Goal: Task Accomplishment & Management: Use online tool/utility

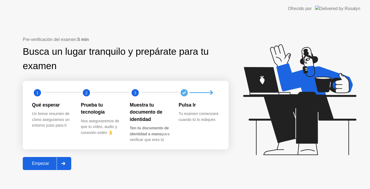
click at [58, 163] on div at bounding box center [63, 163] width 13 height 12
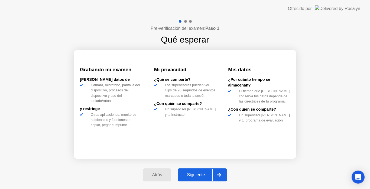
click at [219, 175] on icon at bounding box center [219, 174] width 4 height 3
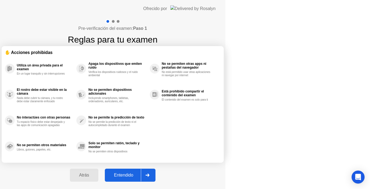
click at [150, 175] on icon at bounding box center [147, 174] width 4 height 3
select select "Available cameras"
select select "Available speakers"
select select "Available microphones"
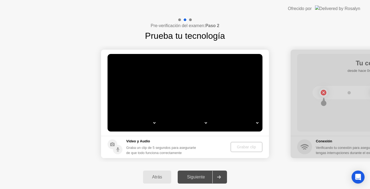
select select "*"
select select "**********"
select select "*******"
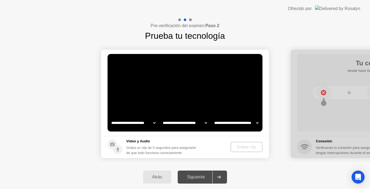
select select "*******"
click at [247, 147] on div "Grabar clip" at bounding box center [247, 147] width 28 height 4
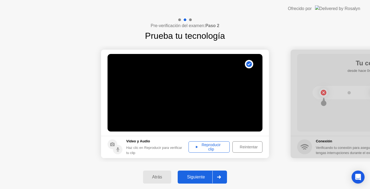
click at [202, 176] on div "Siguiente" at bounding box center [195, 176] width 33 height 5
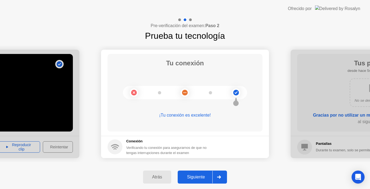
click at [221, 176] on icon at bounding box center [219, 176] width 4 height 3
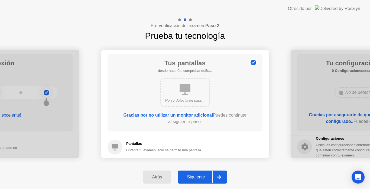
click at [221, 176] on icon at bounding box center [219, 176] width 4 height 3
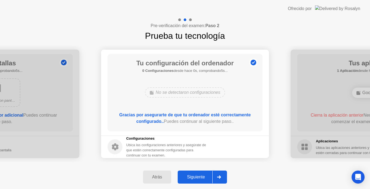
click at [221, 176] on icon at bounding box center [219, 176] width 4 height 3
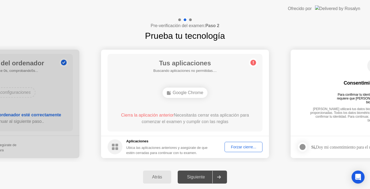
click at [244, 145] on div "Forzar cierre..." at bounding box center [243, 147] width 34 height 4
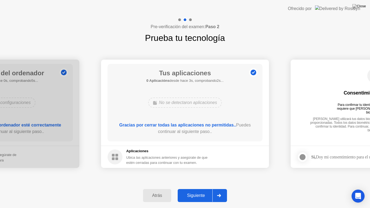
click at [223, 189] on div at bounding box center [218, 195] width 13 height 12
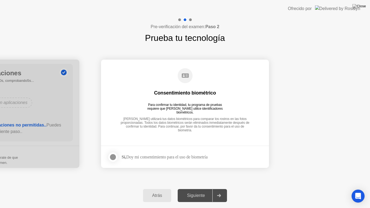
click at [115, 153] on label at bounding box center [115, 157] width 14 height 11
click at [223, 189] on div at bounding box center [218, 195] width 13 height 12
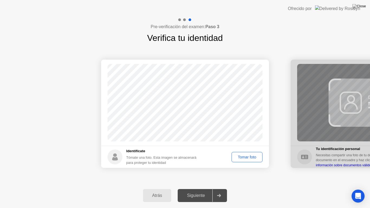
click at [244, 157] on div "Tomar foto" at bounding box center [247, 157] width 27 height 4
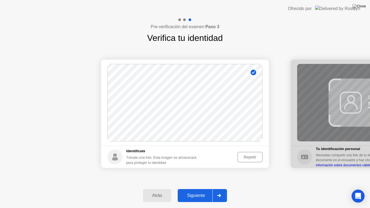
click at [220, 189] on div at bounding box center [218, 195] width 13 height 12
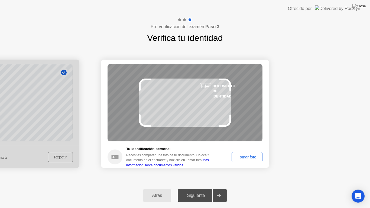
click at [260, 153] on button "Tomar foto" at bounding box center [247, 157] width 31 height 10
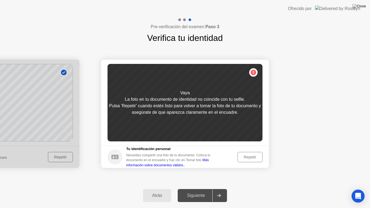
click at [260, 153] on button "Repetir" at bounding box center [250, 157] width 25 height 10
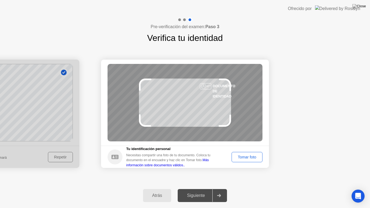
click at [257, 155] on div "Tomar foto" at bounding box center [247, 157] width 27 height 4
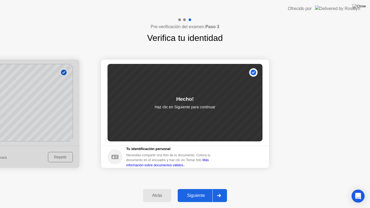
click at [221, 189] on div at bounding box center [218, 195] width 13 height 12
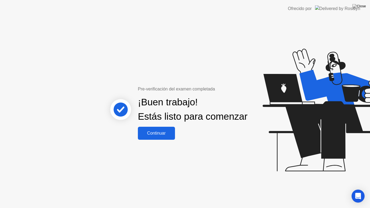
click at [167, 136] on div "Continuar" at bounding box center [157, 133] width 34 height 5
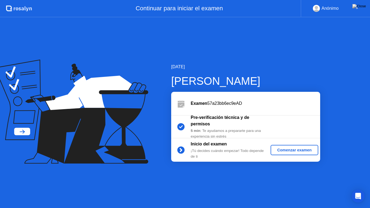
click at [283, 151] on div "Comenzar examen" at bounding box center [294, 150] width 43 height 4
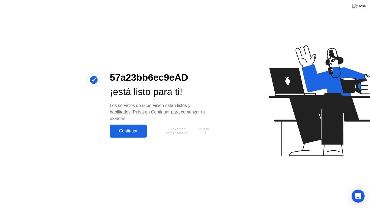
click at [139, 130] on div "Continuar" at bounding box center [128, 131] width 34 height 5
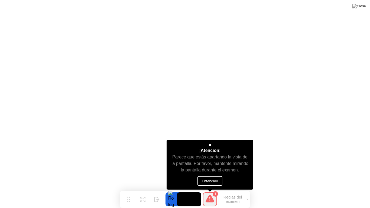
click at [210, 181] on button "Entendido" at bounding box center [210, 181] width 25 height 10
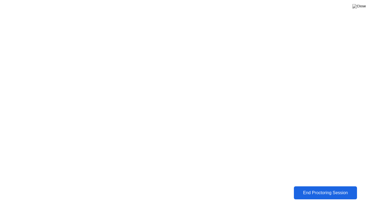
click at [301, 189] on div "End Proctoring Session" at bounding box center [326, 192] width 60 height 5
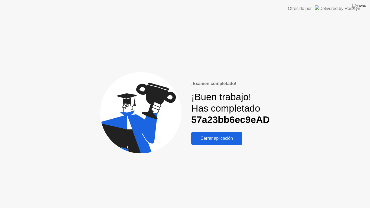
click at [213, 143] on button "Cerrar aplicación" at bounding box center [216, 138] width 51 height 13
